Goal: Transaction & Acquisition: Obtain resource

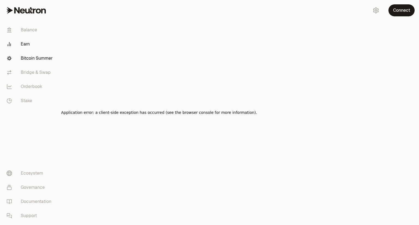
click at [31, 60] on link "Bitcoin Summer" at bounding box center [30, 58] width 57 height 14
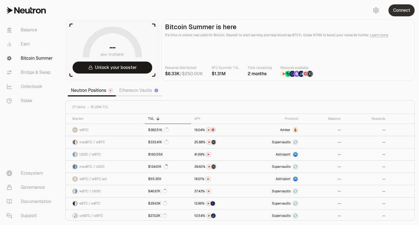
click at [400, 14] on button "Connect" at bounding box center [402, 10] width 26 height 12
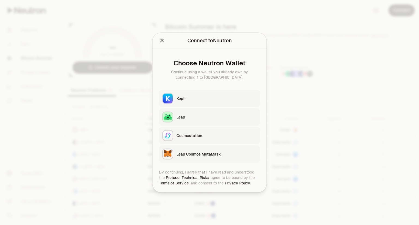
click at [197, 102] on button "Keplr" at bounding box center [209, 98] width 101 height 17
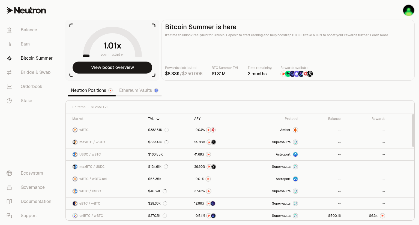
click at [200, 121] on th "APY" at bounding box center [218, 119] width 55 height 10
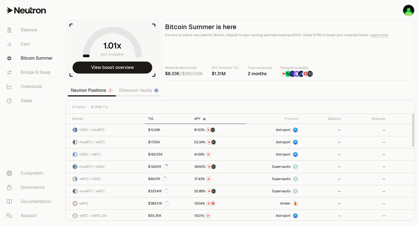
click at [147, 118] on th "TVL" at bounding box center [168, 119] width 46 height 10
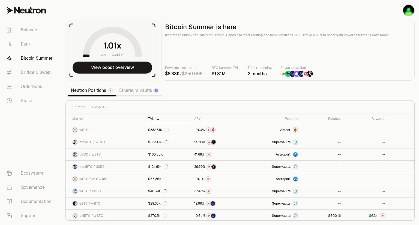
click at [137, 89] on link "Ethereum Vaults" at bounding box center [139, 90] width 46 height 11
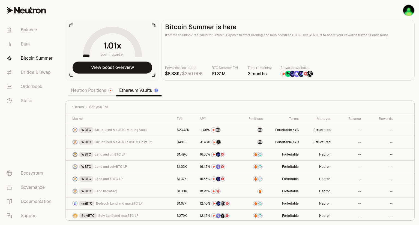
click at [100, 92] on link "Neutron Positions" at bounding box center [92, 90] width 48 height 11
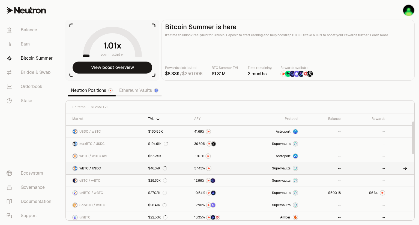
scroll to position [24, 0]
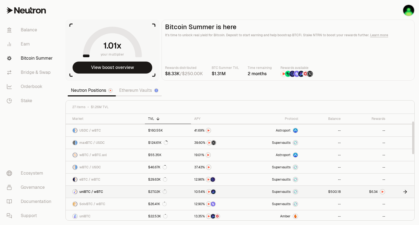
click at [310, 193] on link at bounding box center [323, 192] width 43 height 12
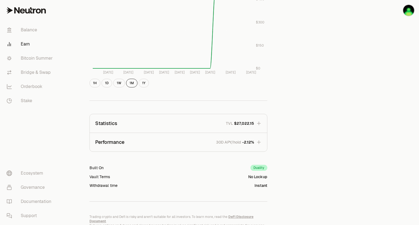
click at [289, 152] on div "Back to Positions uniBTC wBTC 1 wBTC ($115,715.39) = 1 uniBTC ($115,715.39) Per…" at bounding box center [240, -1] width 314 height 473
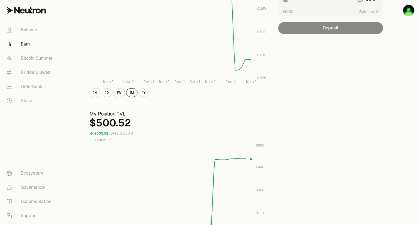
scroll to position [0, 0]
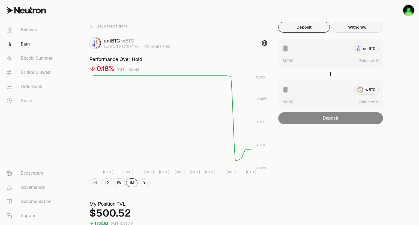
click at [360, 29] on button "Withdraw" at bounding box center [358, 27] width 52 height 11
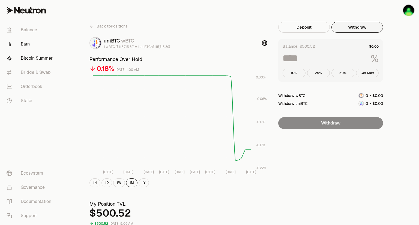
click at [41, 59] on link "Bitcoin Summer" at bounding box center [30, 58] width 57 height 14
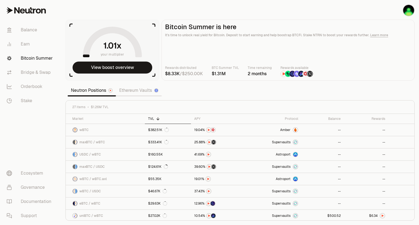
click at [133, 91] on link "Ethereum Vaults" at bounding box center [139, 90] width 46 height 11
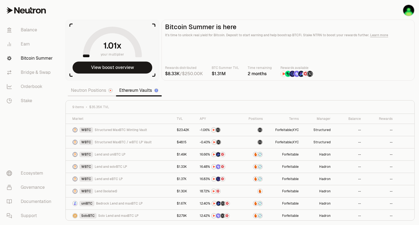
click at [102, 90] on link "Neutron Positions" at bounding box center [92, 90] width 48 height 11
